Goal: Transaction & Acquisition: Purchase product/service

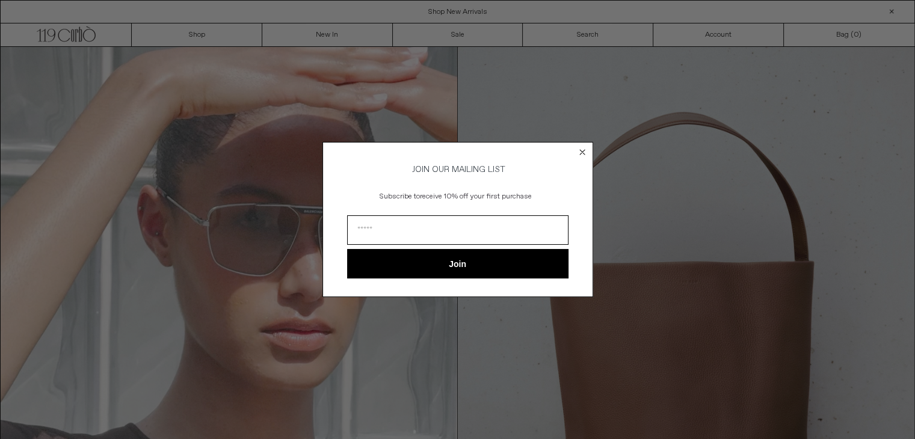
click at [583, 152] on circle "Close dialog" at bounding box center [582, 151] width 11 height 11
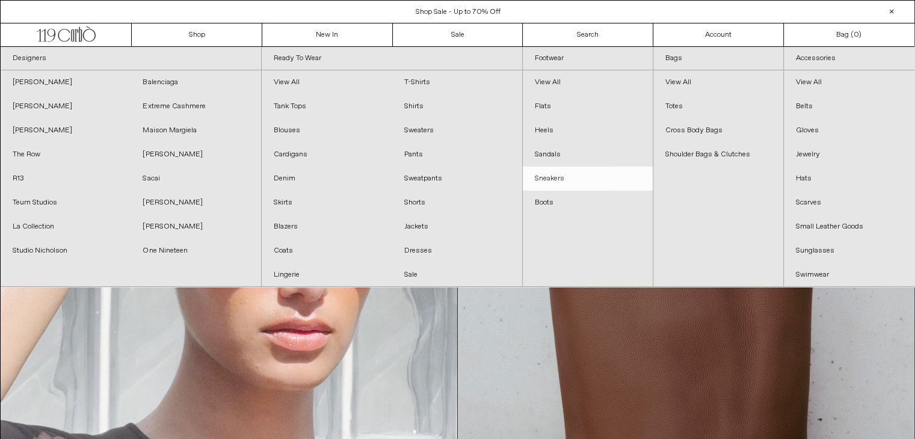
click at [548, 176] on link "Sneakers" at bounding box center [588, 179] width 130 height 24
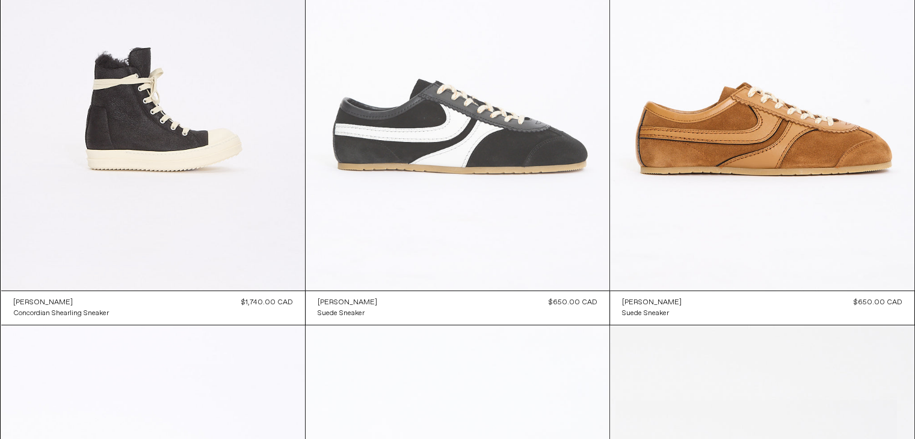
click at [412, 166] on at bounding box center [458, 62] width 304 height 456
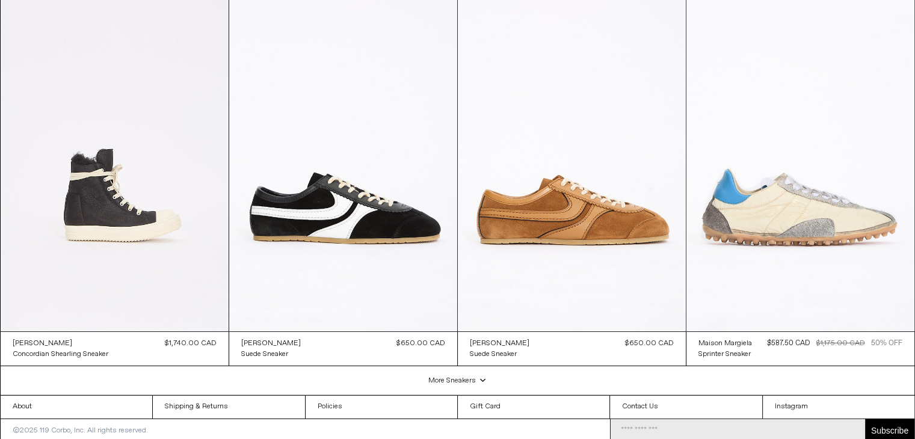
scroll to position [3539, 0]
